Goal: Task Accomplishment & Management: Use online tool/utility

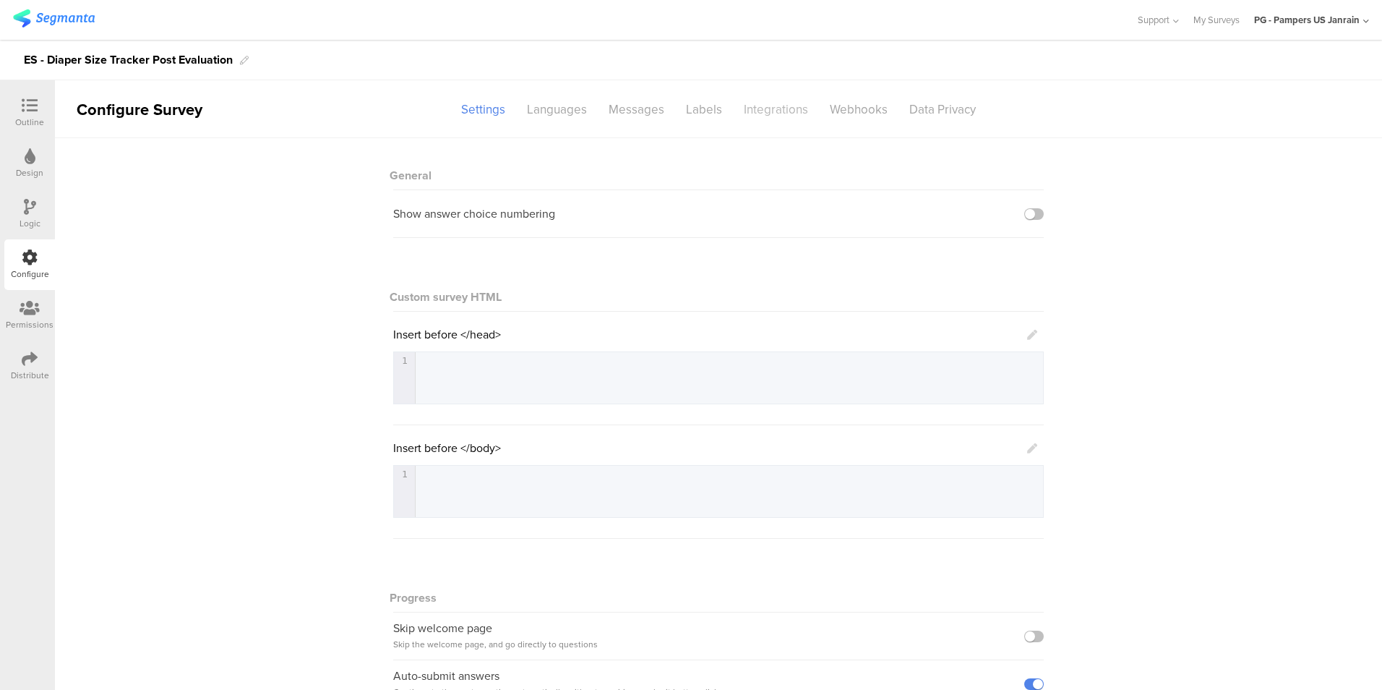
click at [763, 99] on div "Integrations" at bounding box center [776, 109] width 86 height 25
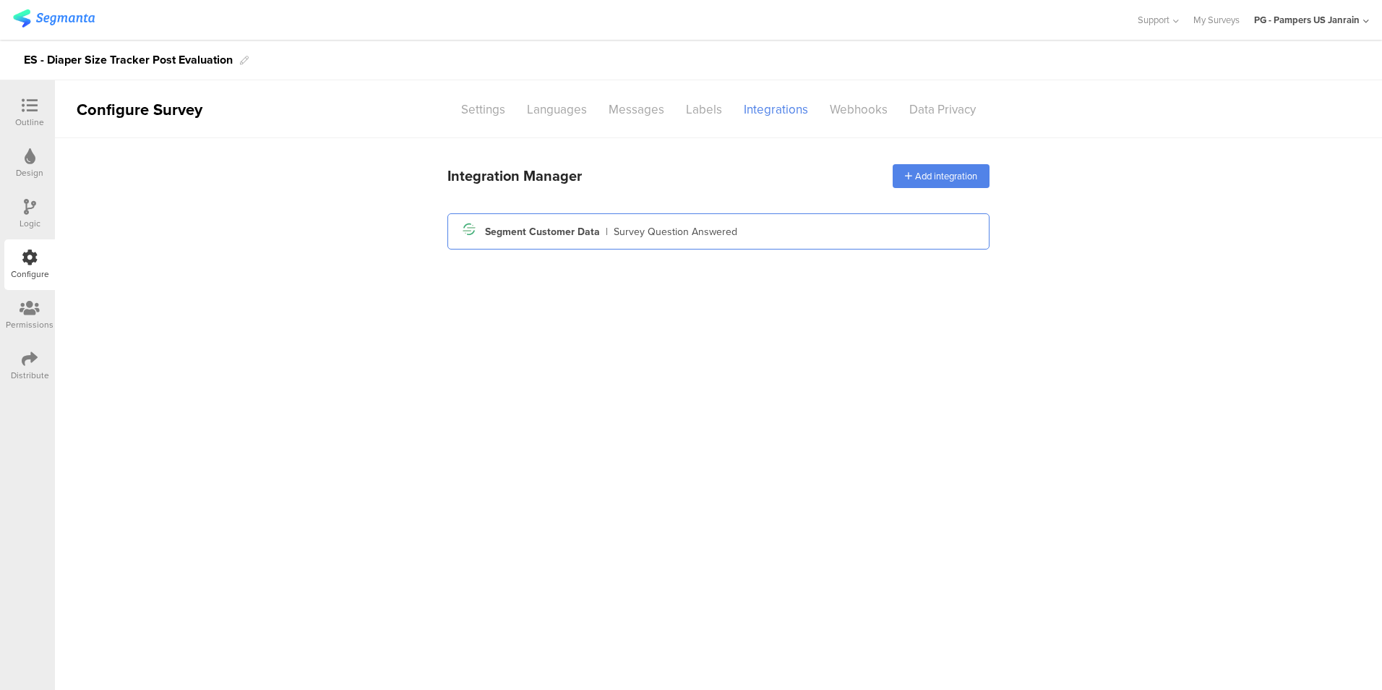
click at [760, 233] on div "Segment icon Created with Sketch. Segment Customer Data | Survey Question Answe…" at bounding box center [718, 231] width 519 height 25
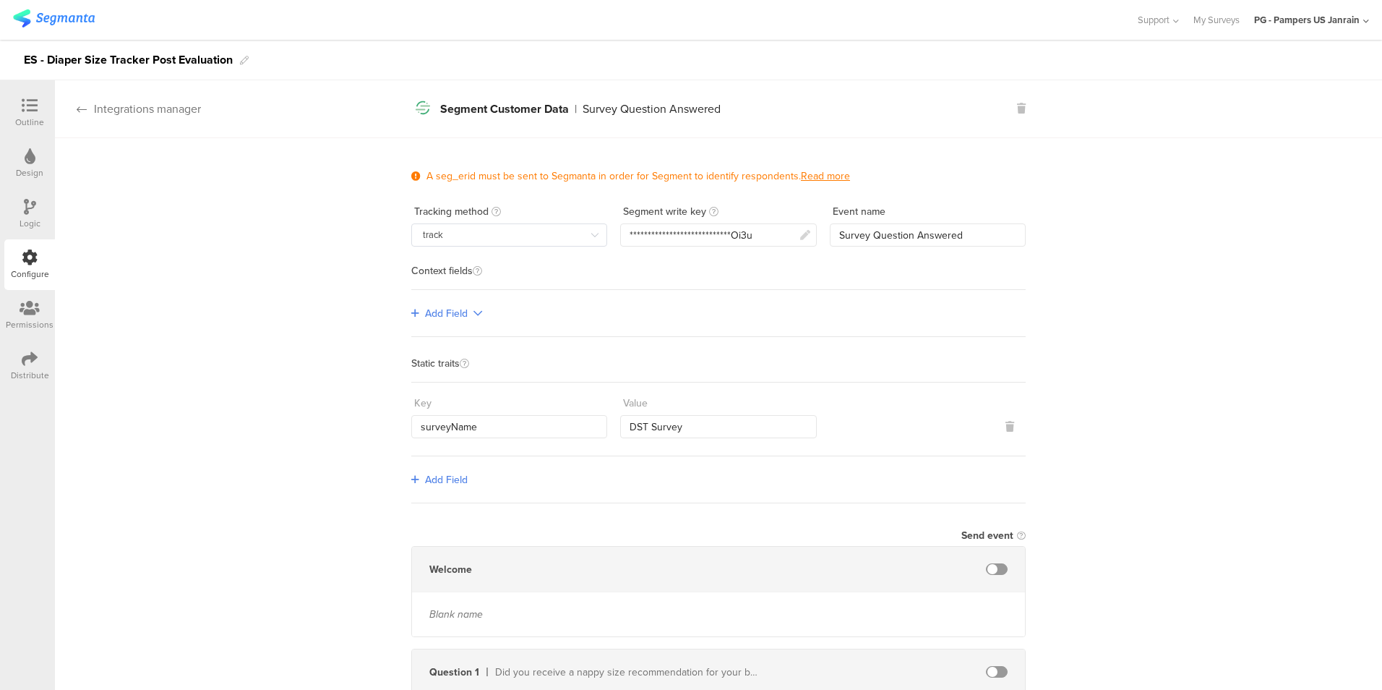
click at [109, 116] on div "Integrations manager" at bounding box center [128, 108] width 146 height 17
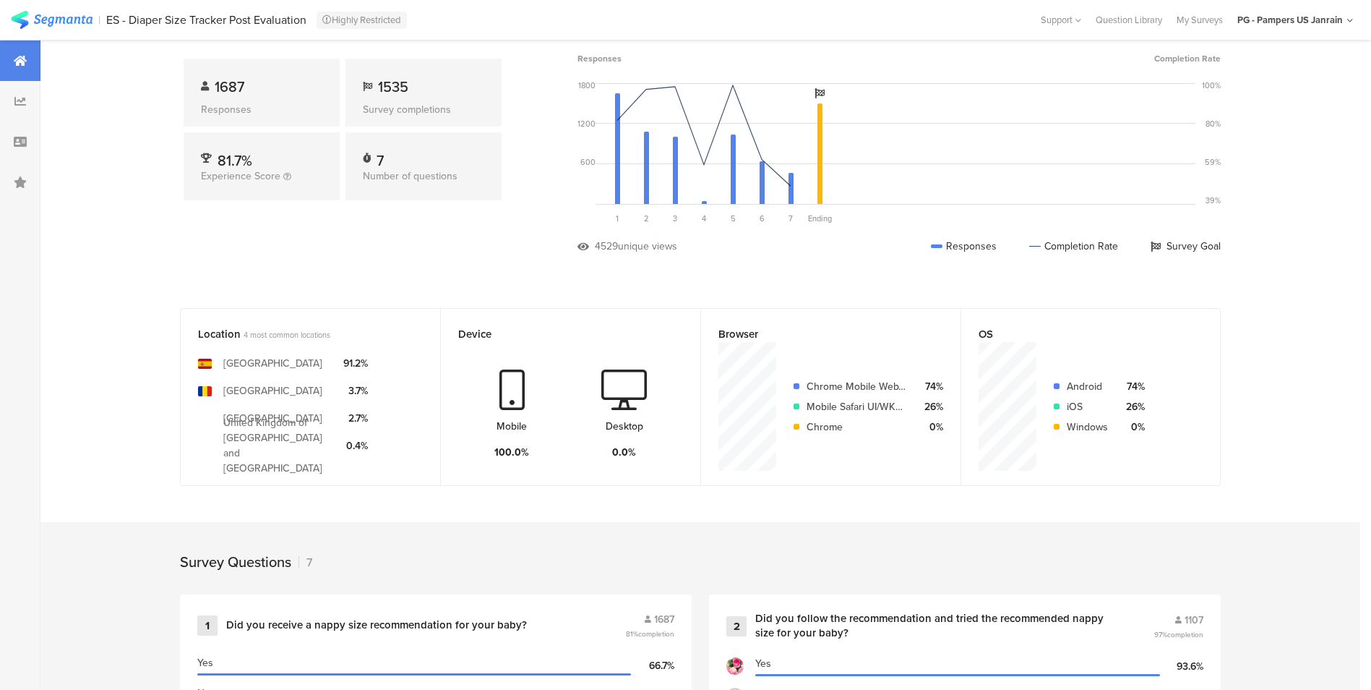
scroll to position [4, 0]
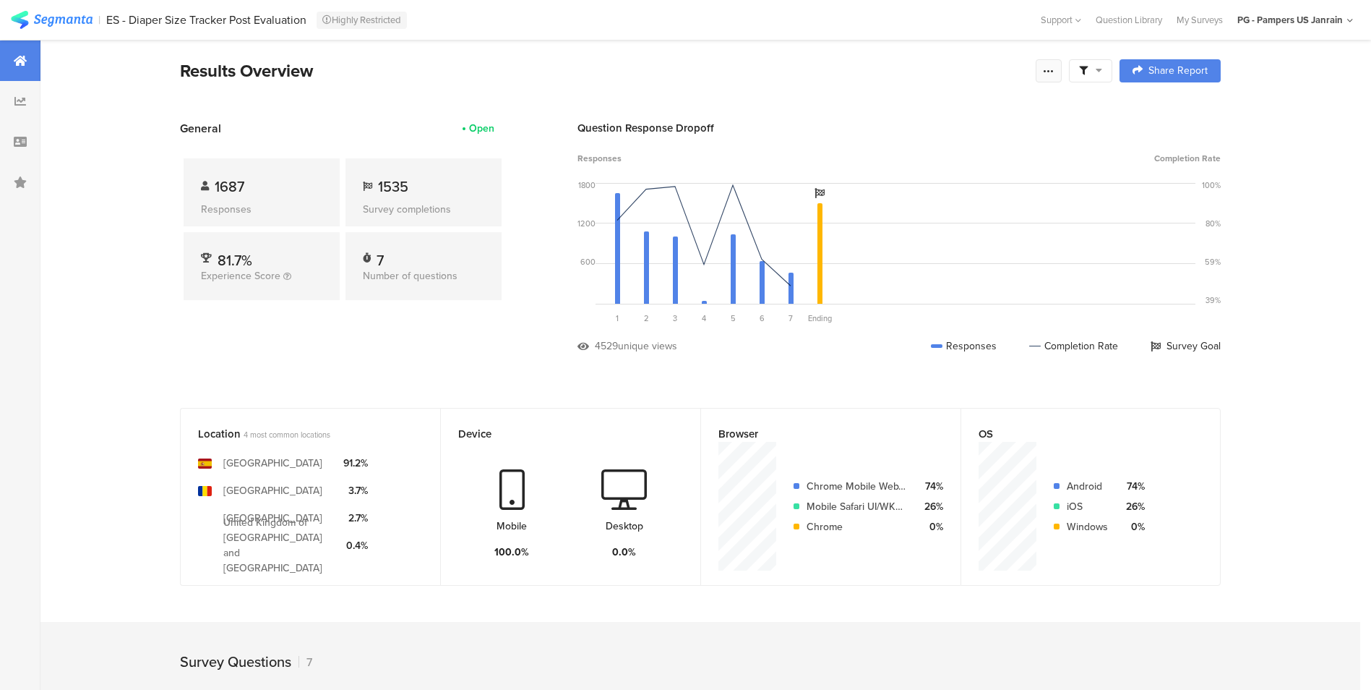
click at [1057, 78] on div at bounding box center [1049, 70] width 26 height 23
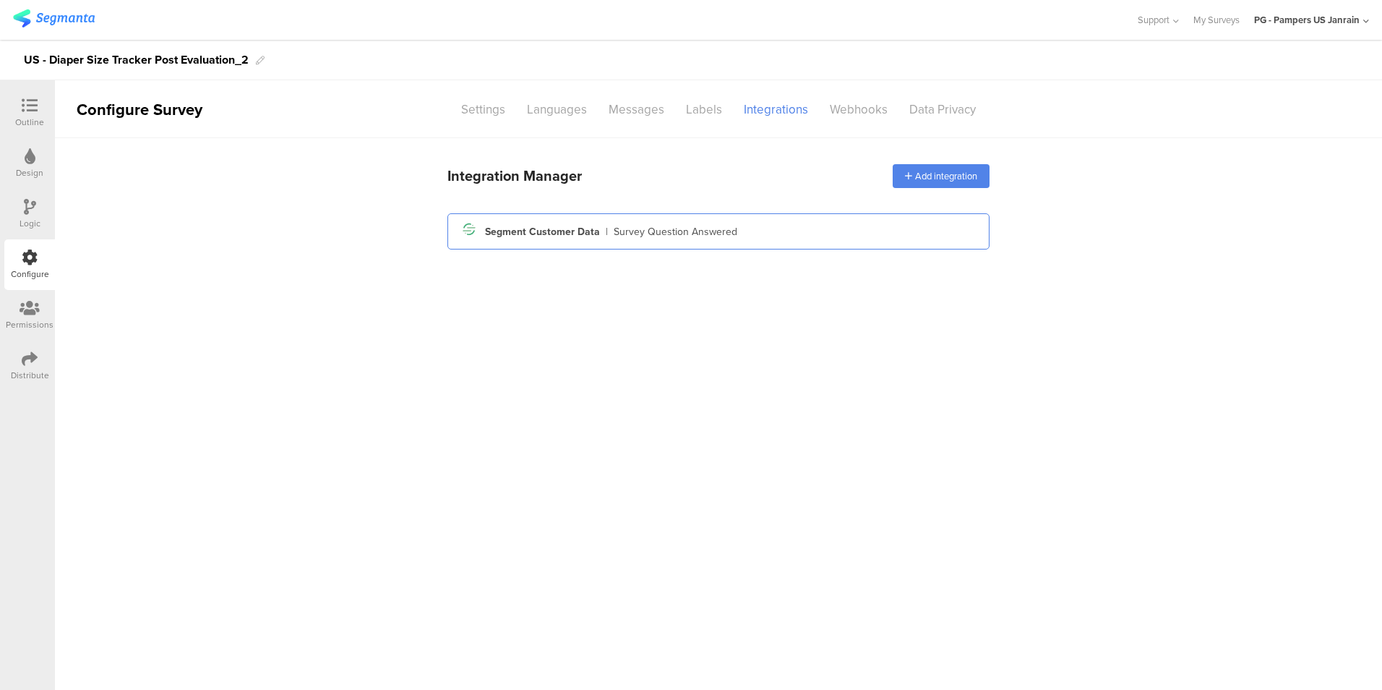
click at [753, 236] on div "Segment icon Created with Sketch. Segment Customer Data | Survey Question Answe…" at bounding box center [718, 231] width 519 height 25
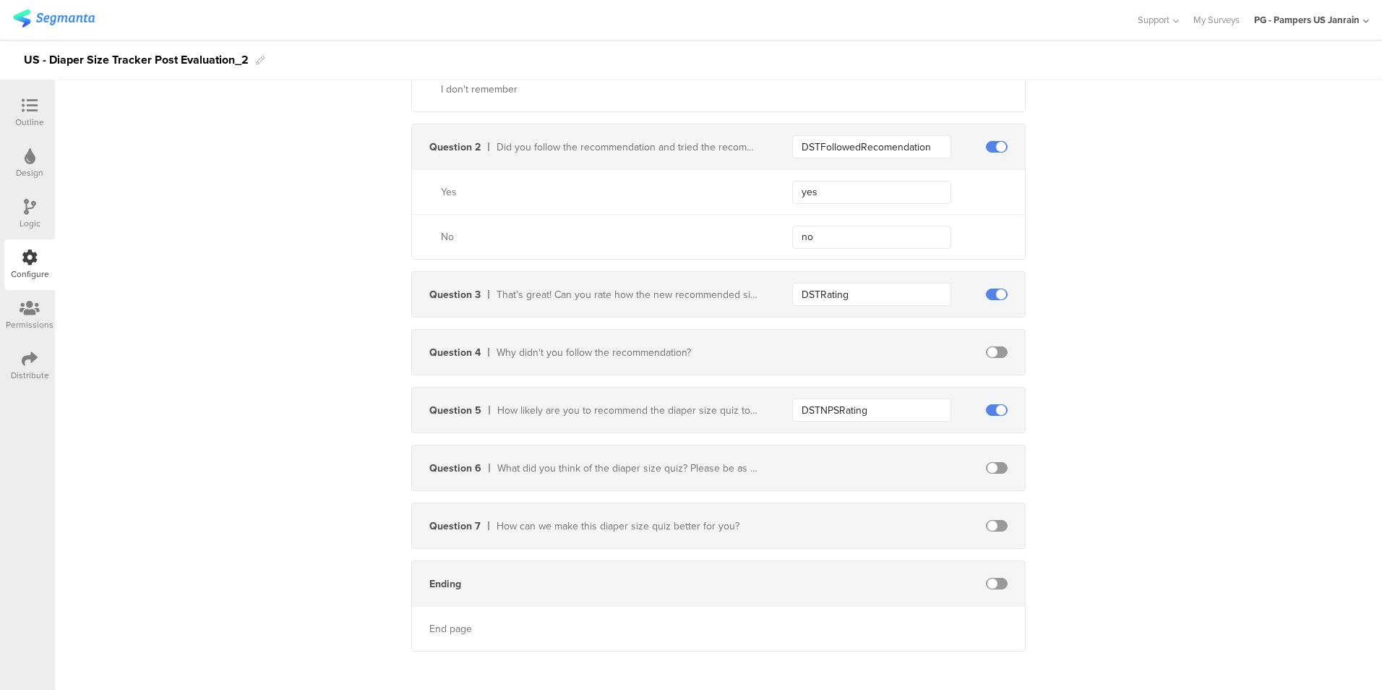
scroll to position [726, 0]
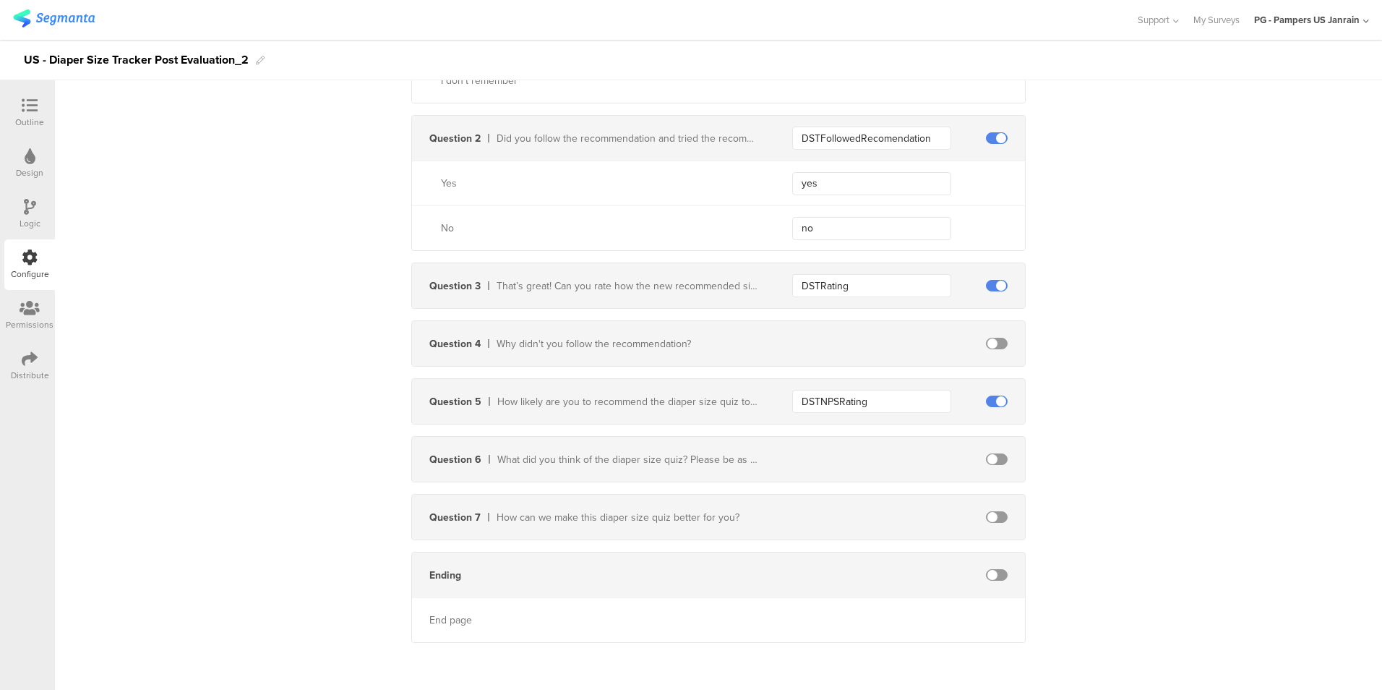
click at [994, 342] on span at bounding box center [997, 344] width 22 height 12
click at [870, 340] on input "text" at bounding box center [871, 343] width 159 height 23
type input "reviewDSTNotFollowed"
click at [993, 462] on span at bounding box center [997, 459] width 22 height 12
click at [890, 462] on input "text" at bounding box center [871, 458] width 159 height 23
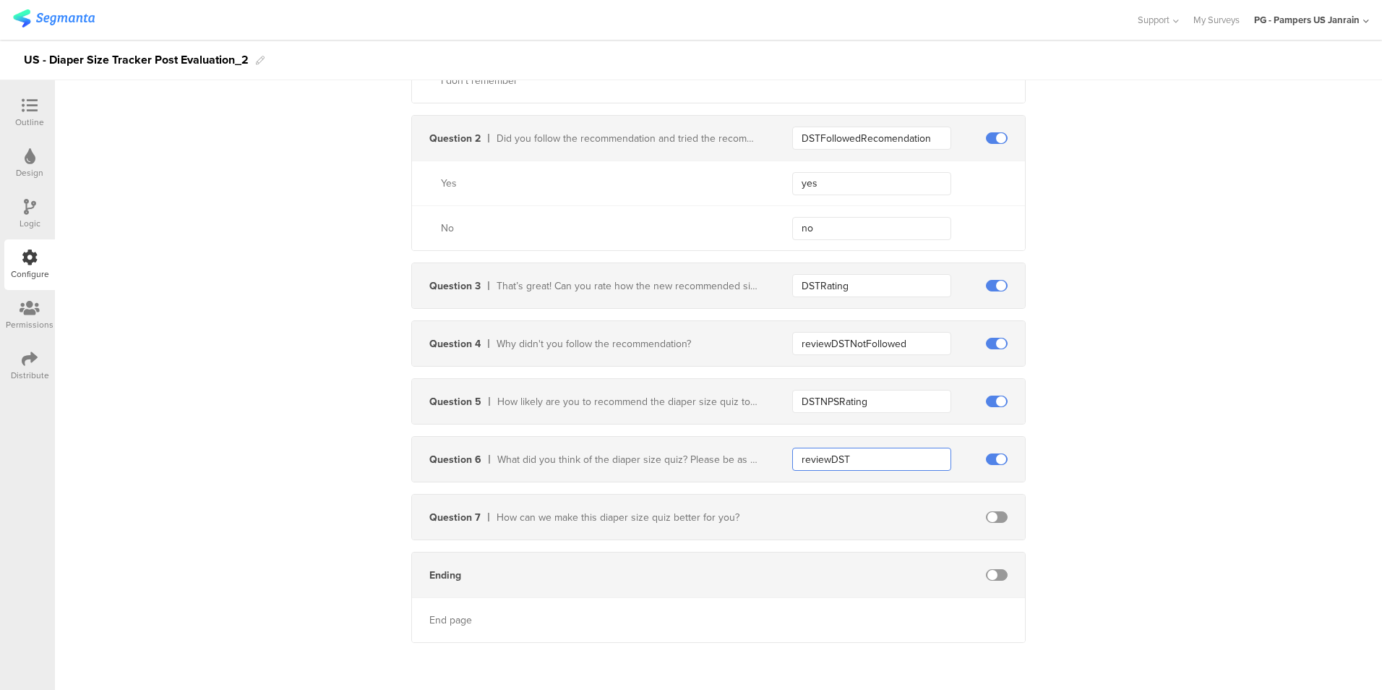
type input "reviewDST"
click at [989, 518] on span at bounding box center [997, 517] width 22 height 12
click at [875, 520] on input "text" at bounding box center [871, 516] width 159 height 23
type input "reviewDSTImprovement"
click at [1216, 535] on div "**********" at bounding box center [718, 33] width 1327 height 1242
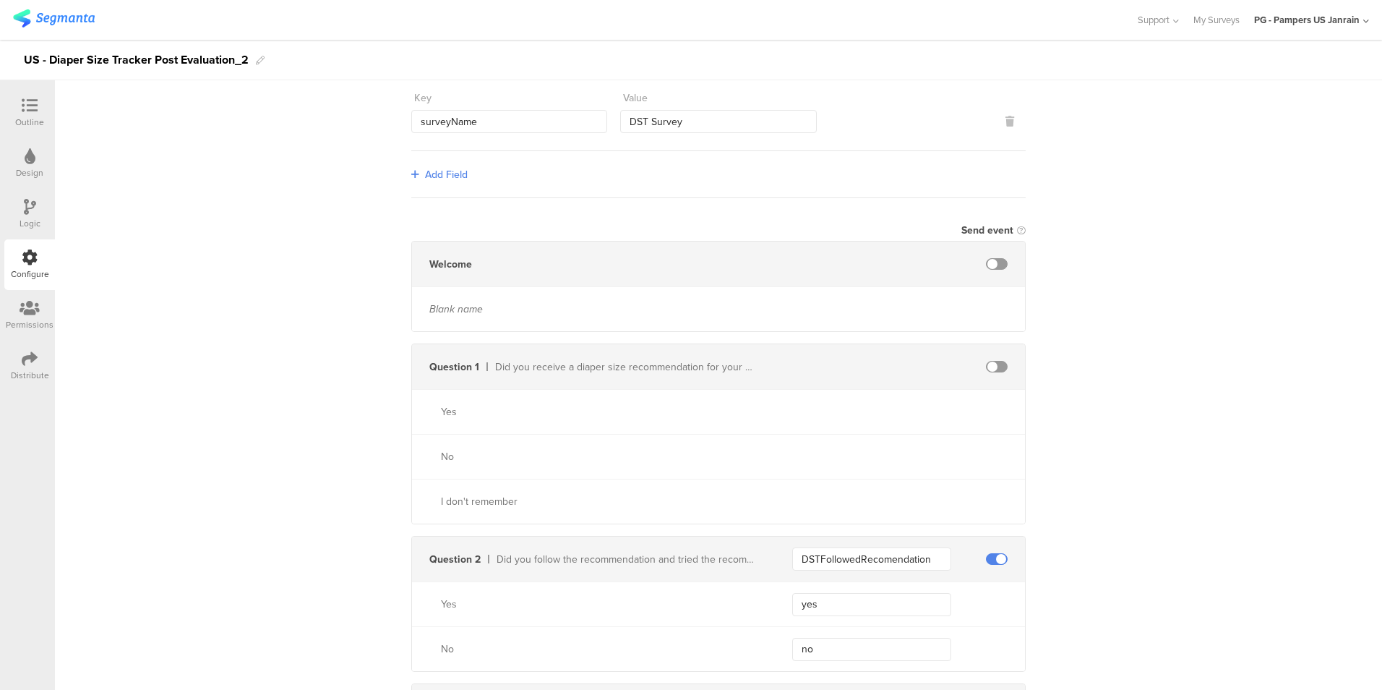
scroll to position [0, 0]
